Goal: Task Accomplishment & Management: Complete application form

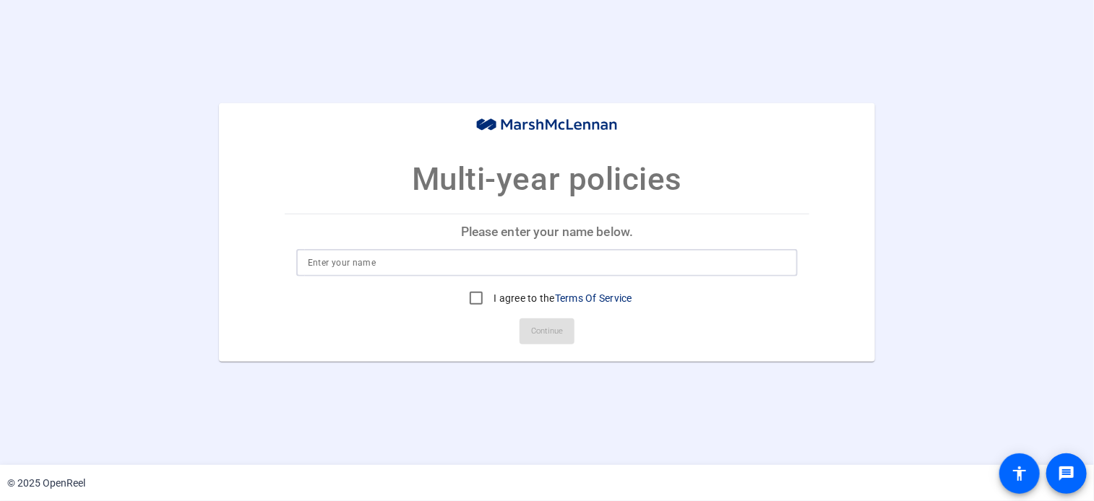
click at [326, 258] on input at bounding box center [547, 262] width 479 height 17
type input "[PERSON_NAME]"
click at [472, 300] on input "I agree to the Terms Of Service" at bounding box center [476, 298] width 29 height 29
checkbox input "true"
click at [546, 324] on span "Continue" at bounding box center [547, 332] width 32 height 22
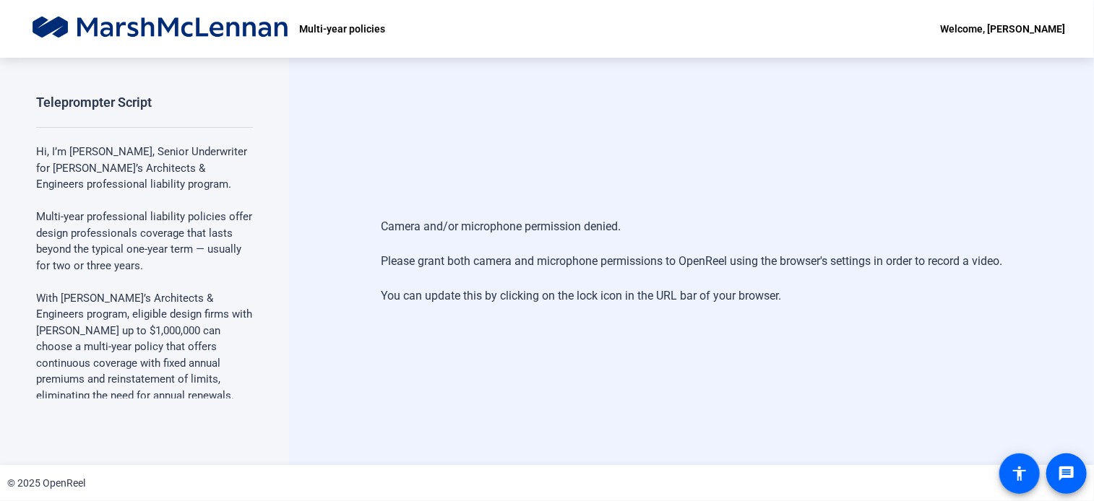
click at [722, 165] on div "Camera and/or microphone permission denied. Please grant both camera and microp…" at bounding box center [691, 261] width 805 height 407
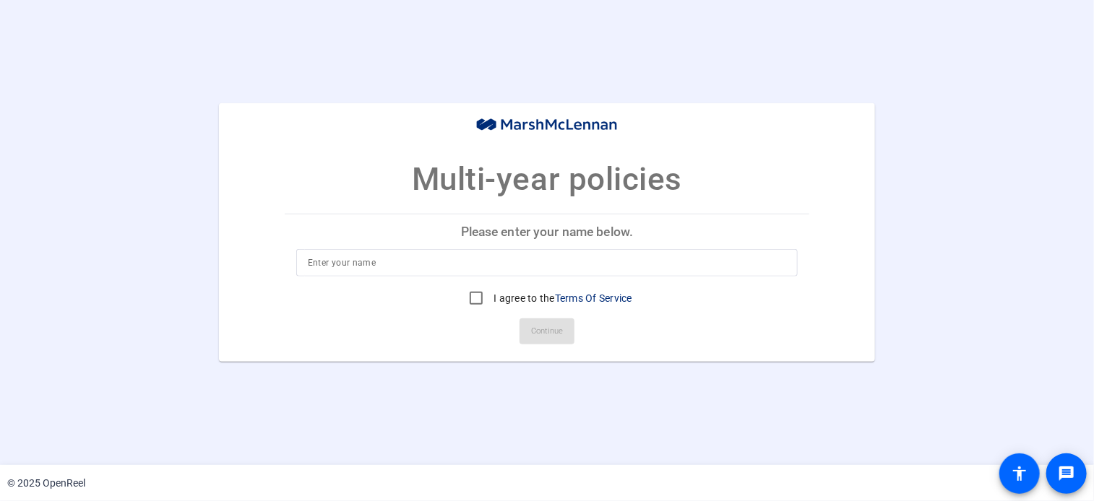
click at [381, 264] on input at bounding box center [547, 262] width 479 height 17
type input "[PERSON_NAME]"
click at [473, 298] on input "I agree to the Terms Of Service" at bounding box center [476, 298] width 29 height 29
checkbox input "true"
click at [539, 328] on span "Continue" at bounding box center [547, 332] width 32 height 22
